Goal: Information Seeking & Learning: Find specific fact

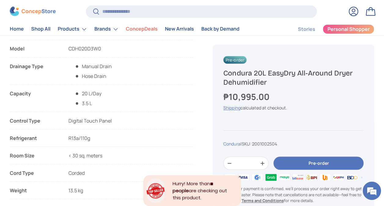
scroll to position [489, 0]
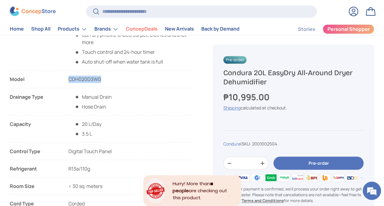
drag, startPoint x: 106, startPoint y: 77, endPoint x: 68, endPoint y: 77, distance: 38.5
click at [68, 77] on li "Model CDH020D3W0" at bounding box center [101, 82] width 183 height 13
copy span "CDH020D3W0"
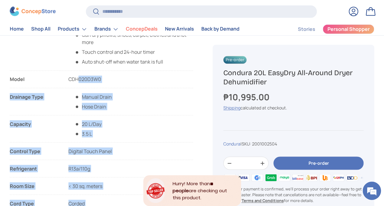
drag, startPoint x: 8, startPoint y: 78, endPoint x: 78, endPoint y: 84, distance: 69.9
drag, startPoint x: 78, startPoint y: 84, endPoint x: 107, endPoint y: 81, distance: 29.5
click at [107, 81] on li "Model CDH020D3W0" at bounding box center [101, 82] width 183 height 13
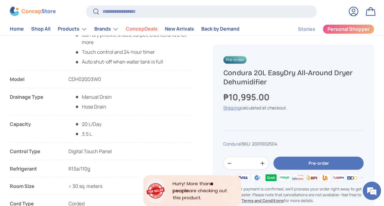
click at [60, 73] on ul "Features List All-Around Dryer​ Up to 70% electricity savings compared to a tum…" at bounding box center [101, 119] width 183 height 264
drag, startPoint x: 9, startPoint y: 78, endPoint x: 46, endPoint y: 81, distance: 36.8
drag, startPoint x: 46, startPoint y: 81, endPoint x: 103, endPoint y: 83, distance: 56.9
click at [103, 83] on li "Model CDH020D3W0" at bounding box center [101, 82] width 183 height 13
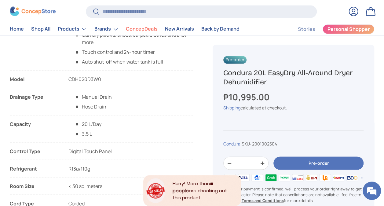
click at [107, 78] on li "Model CDH020D3W0" at bounding box center [101, 82] width 183 height 13
click at [91, 77] on span "CDH020D3W0" at bounding box center [84, 79] width 33 height 7
copy span "CDH020D3W0"
click at [110, 79] on li "Model CDH020D3W0" at bounding box center [101, 82] width 183 height 13
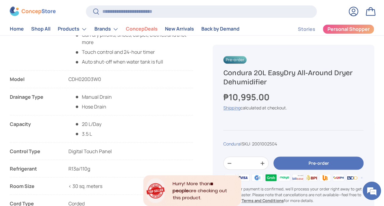
drag, startPoint x: 10, startPoint y: 78, endPoint x: 107, endPoint y: 84, distance: 97.4
click at [107, 84] on li "Model CDH020D3W0" at bounding box center [101, 82] width 183 height 13
copy li "Model CDH020D3W0"
copy h1 "Condura 20L EasyDry All-Around Dryer Dehumidifier"
drag, startPoint x: 279, startPoint y: 81, endPoint x: 223, endPoint y: 69, distance: 57.7
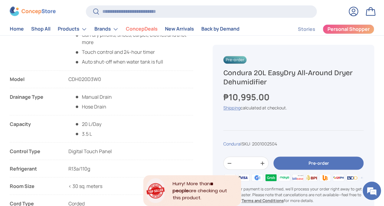
click at [223, 69] on div "Pre-order Condura 20L EasyDry All-Around Dryer Dehumidifier ₱10,995.00 Unit pri…" at bounding box center [294, 138] width 162 height 186
